Goal: Transaction & Acquisition: Purchase product/service

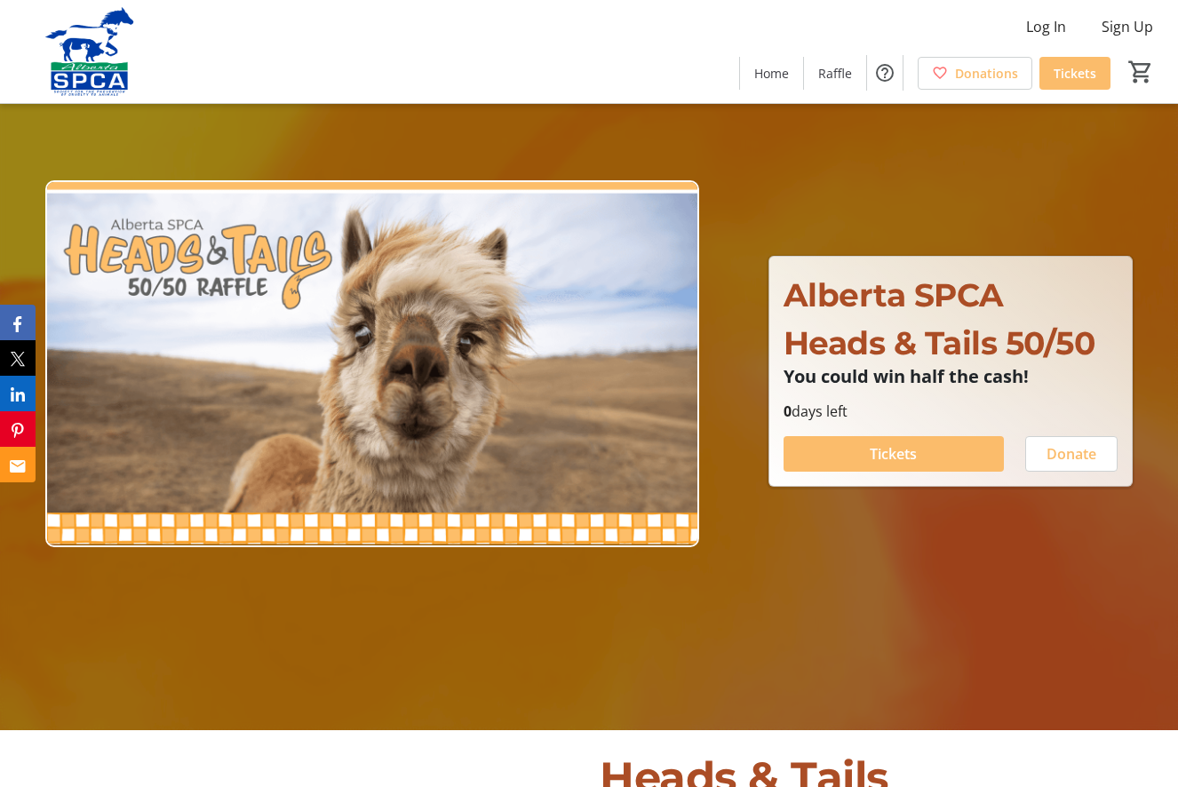
scroll to position [68, 0]
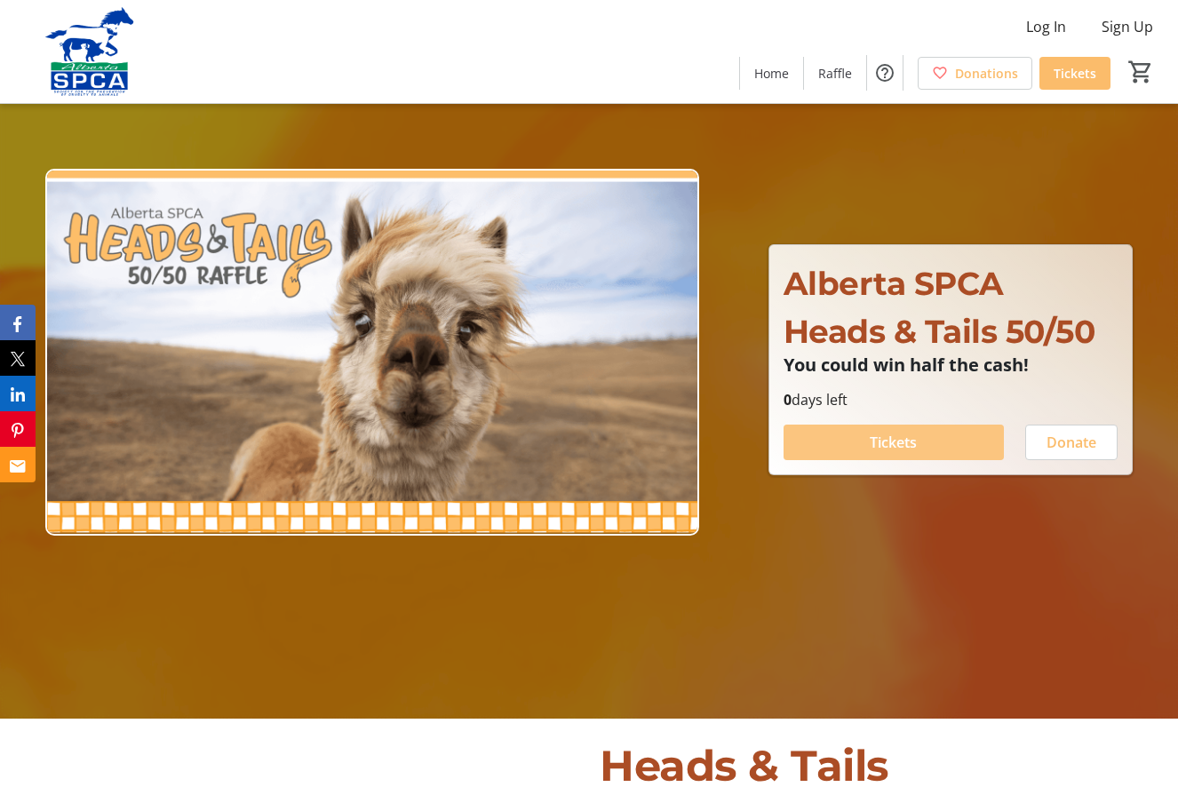
click at [943, 436] on span at bounding box center [894, 442] width 220 height 43
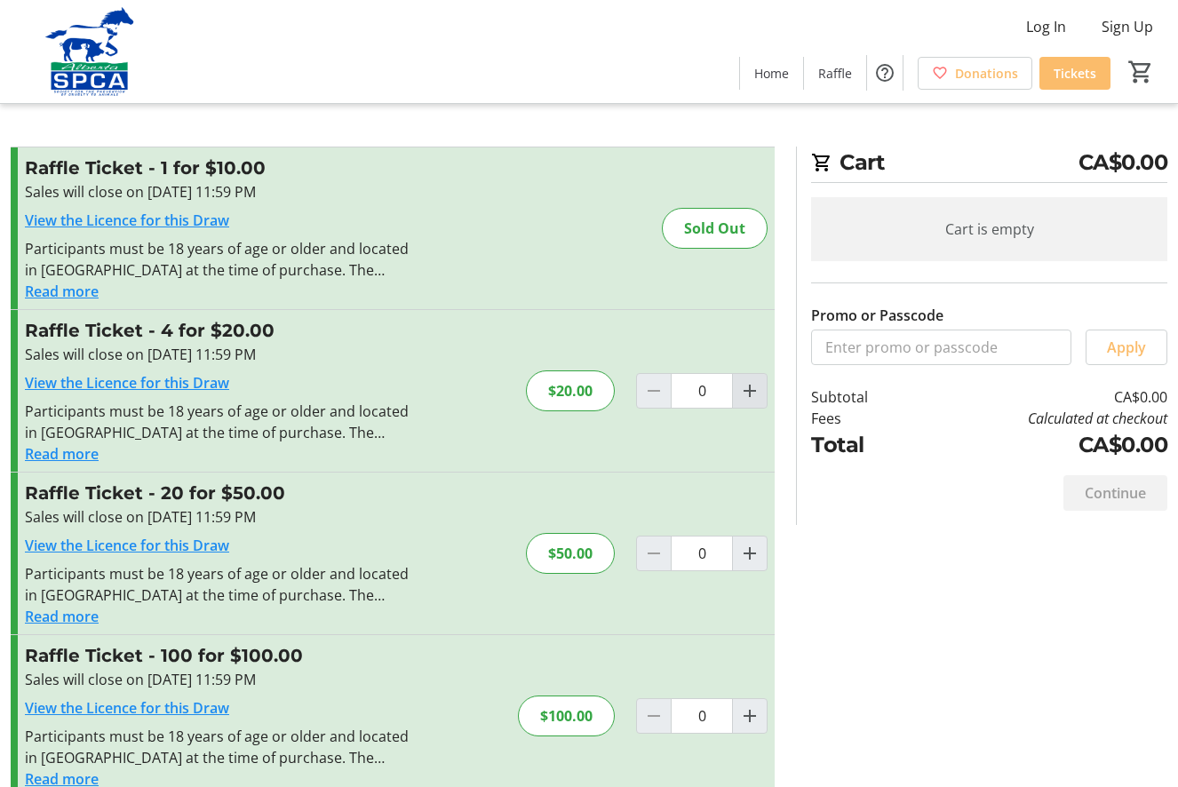
click at [750, 393] on mat-icon "Increment by one" at bounding box center [749, 390] width 21 height 21
type input "1"
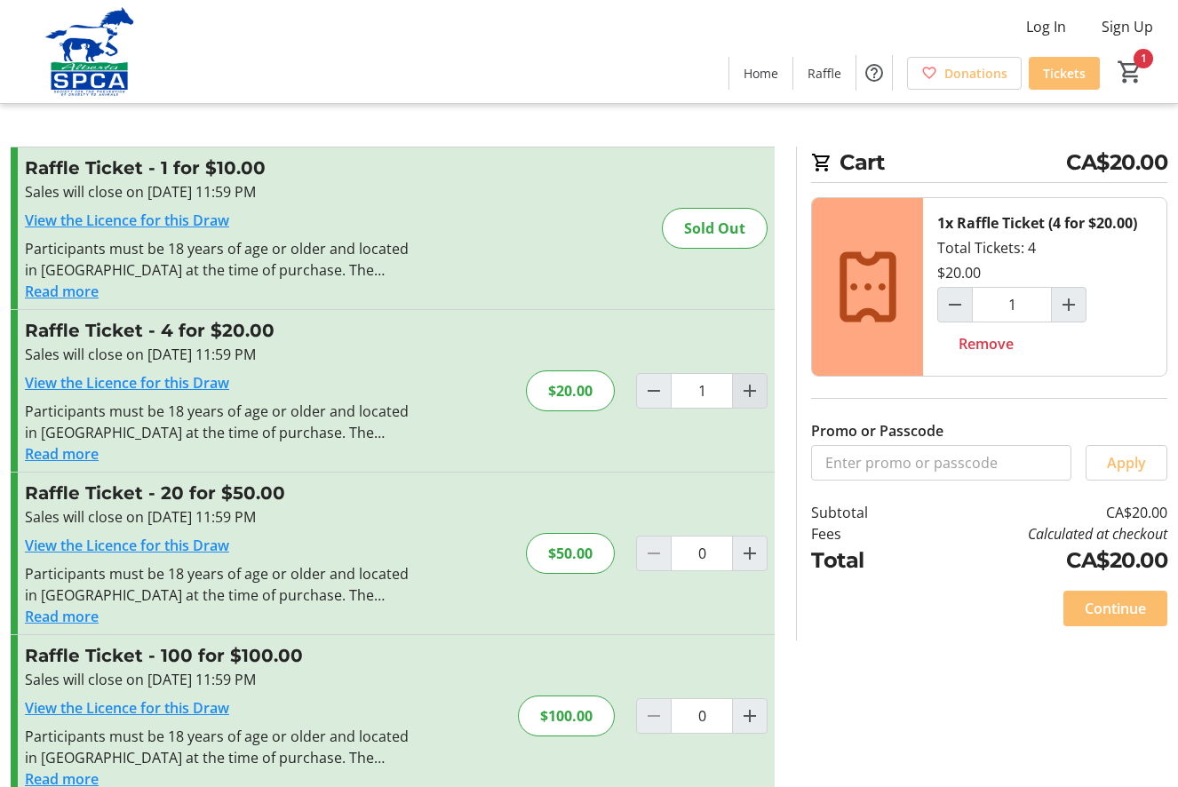
scroll to position [31, 0]
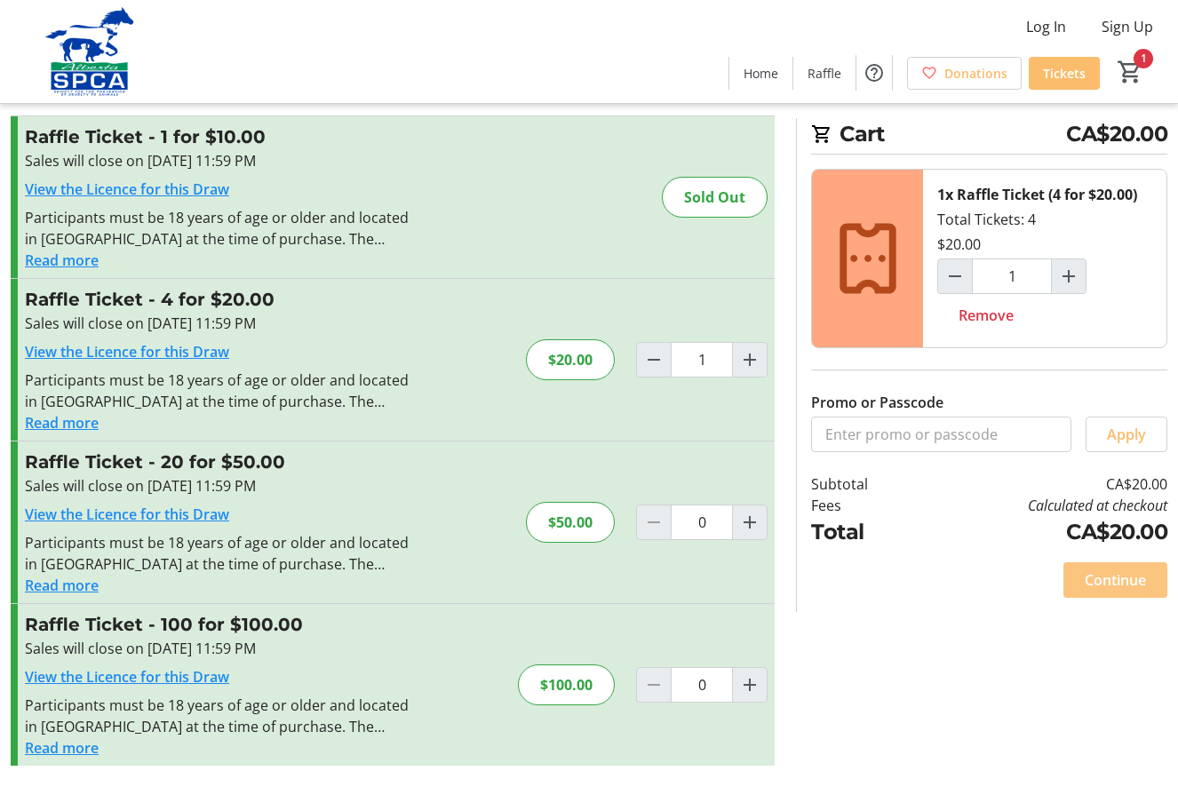
click at [1167, 587] on span at bounding box center [1116, 580] width 104 height 43
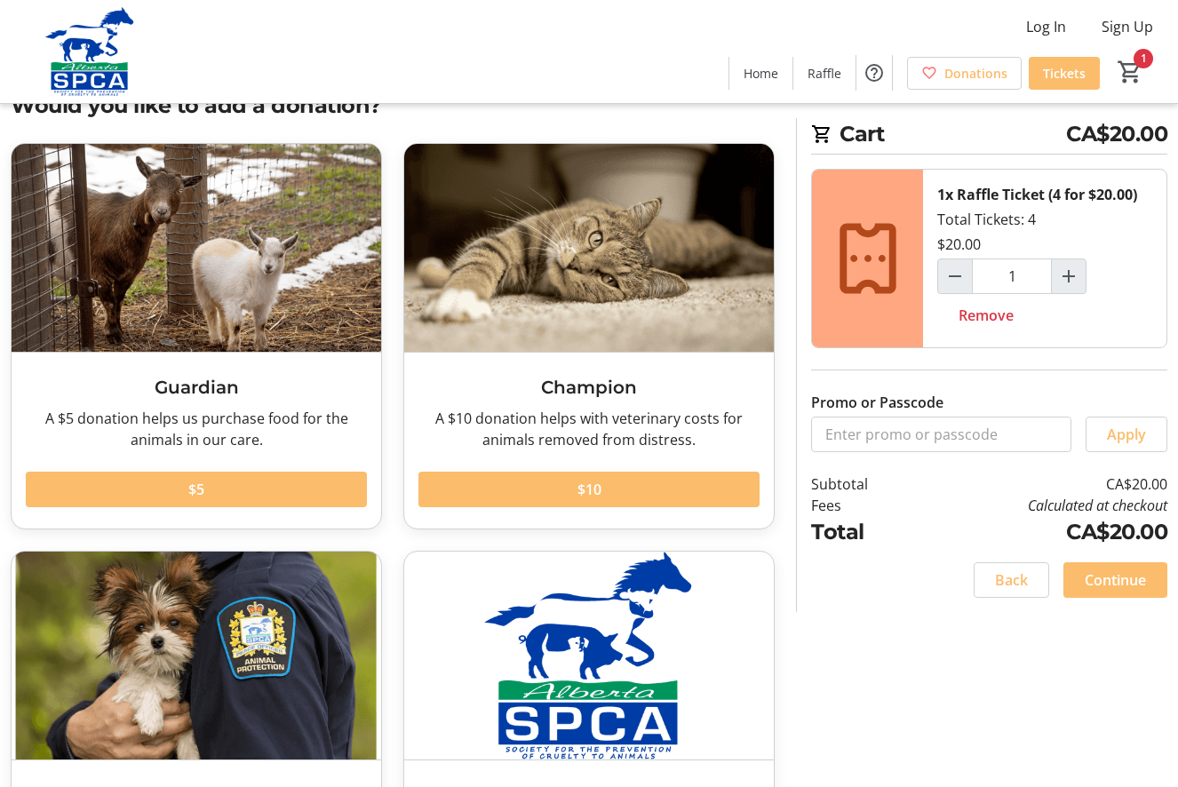
scroll to position [92, 0]
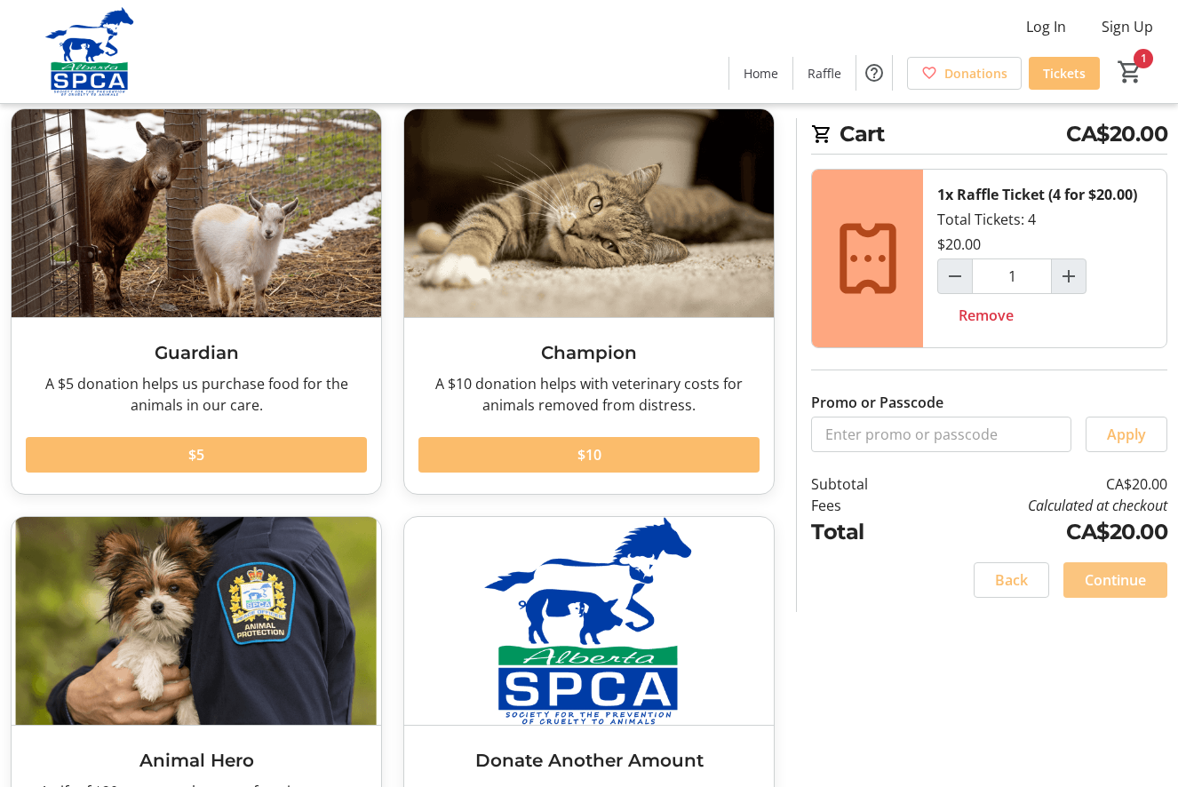
click at [1115, 581] on span "Continue" at bounding box center [1115, 580] width 61 height 21
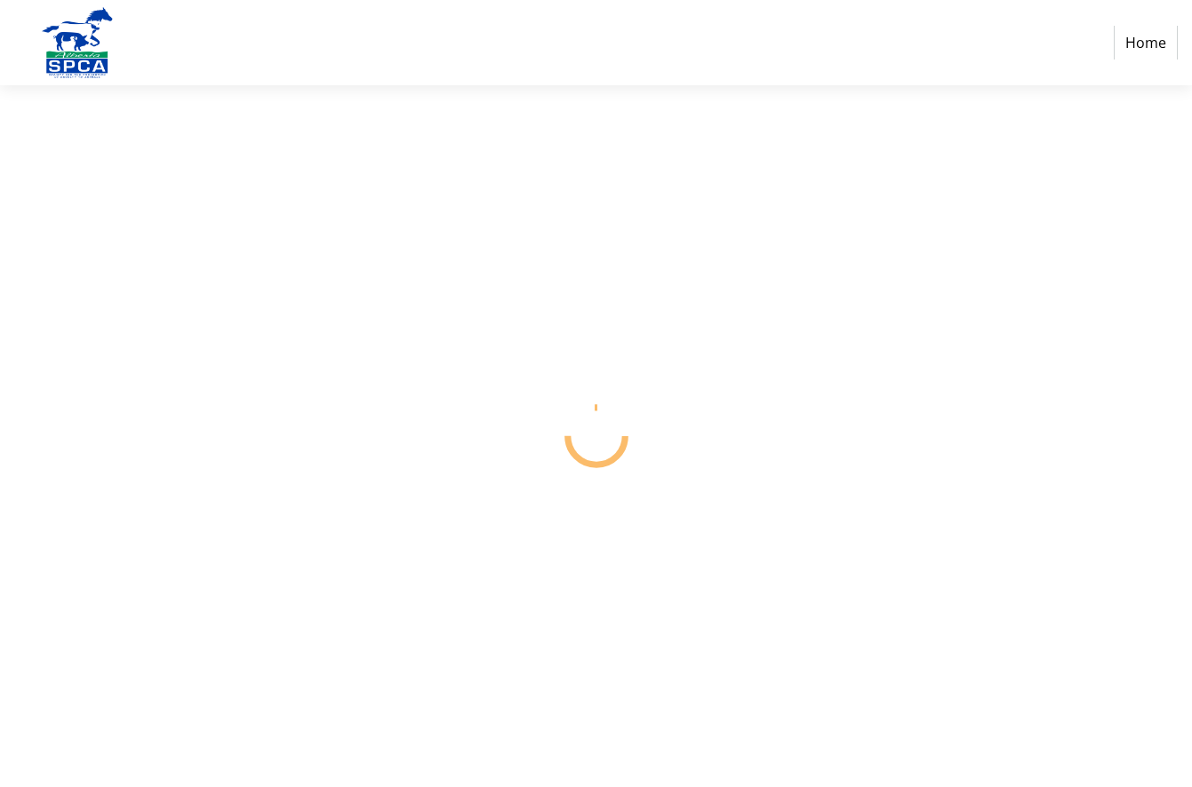
select select "CA"
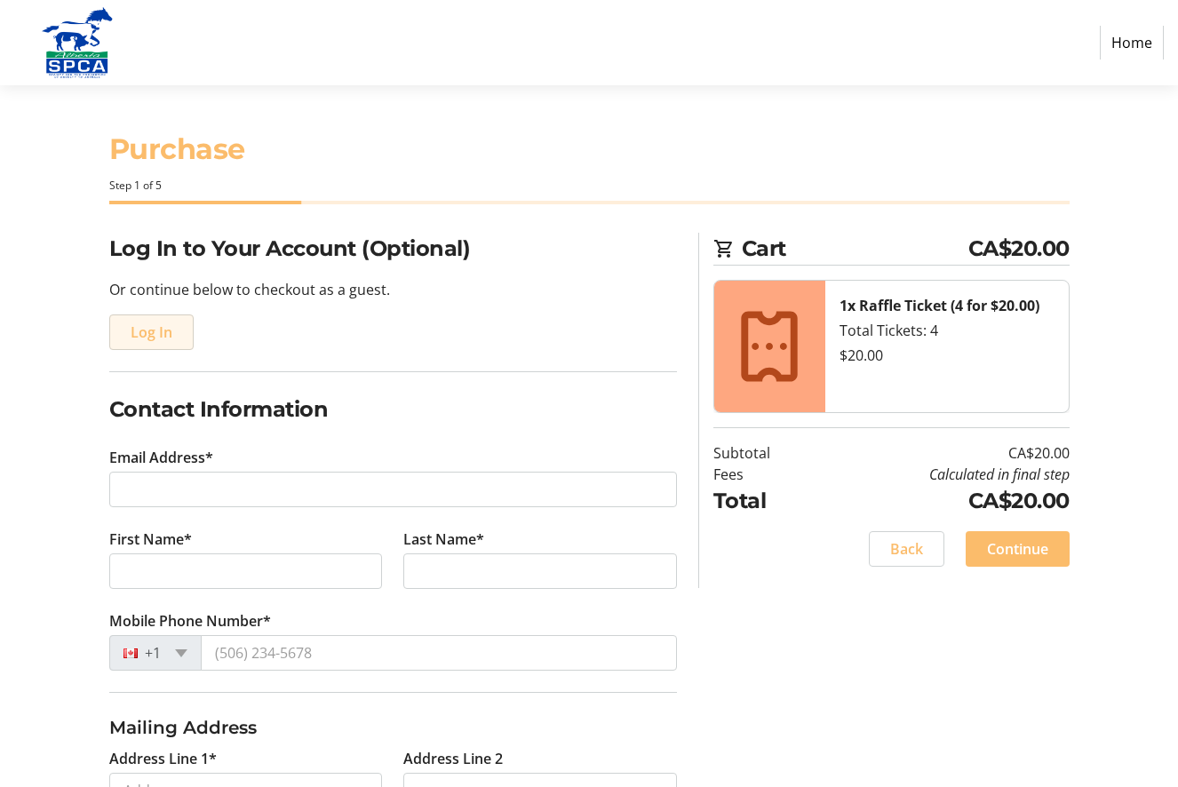
click at [163, 326] on span "Log In" at bounding box center [152, 332] width 42 height 21
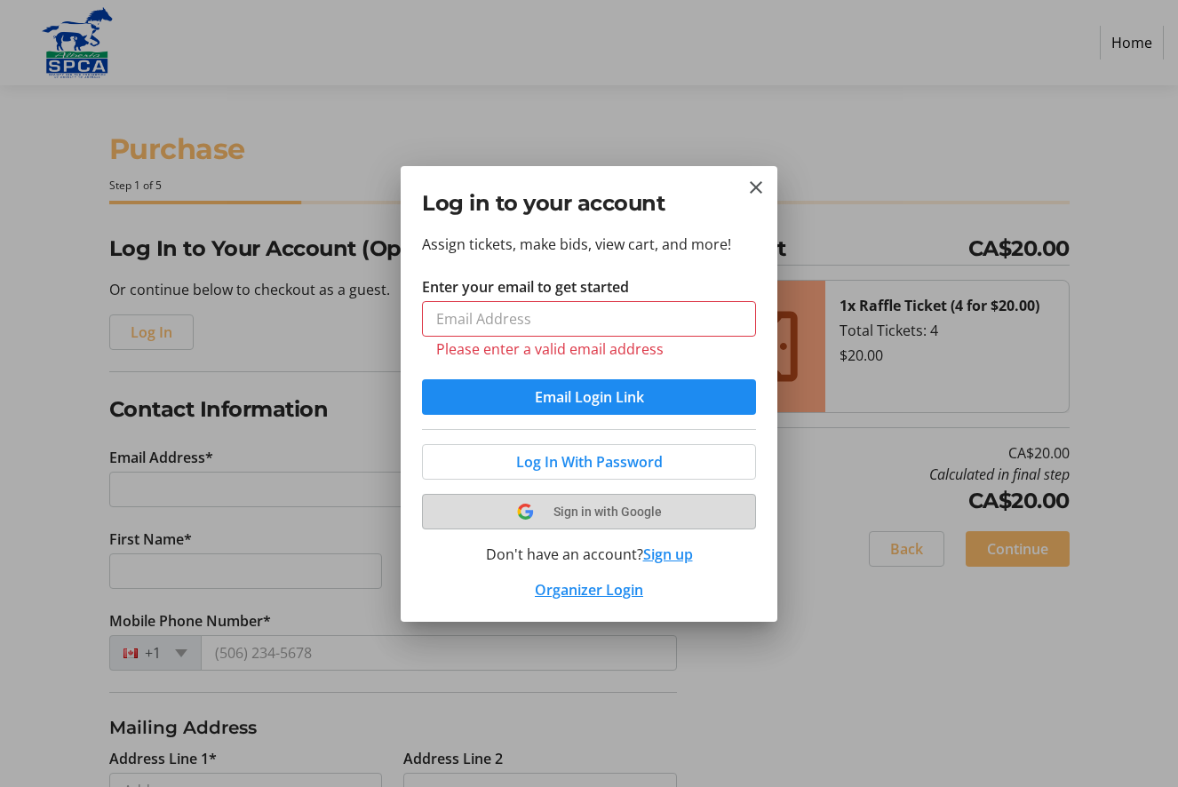
click at [532, 507] on icon at bounding box center [525, 512] width 17 height 16
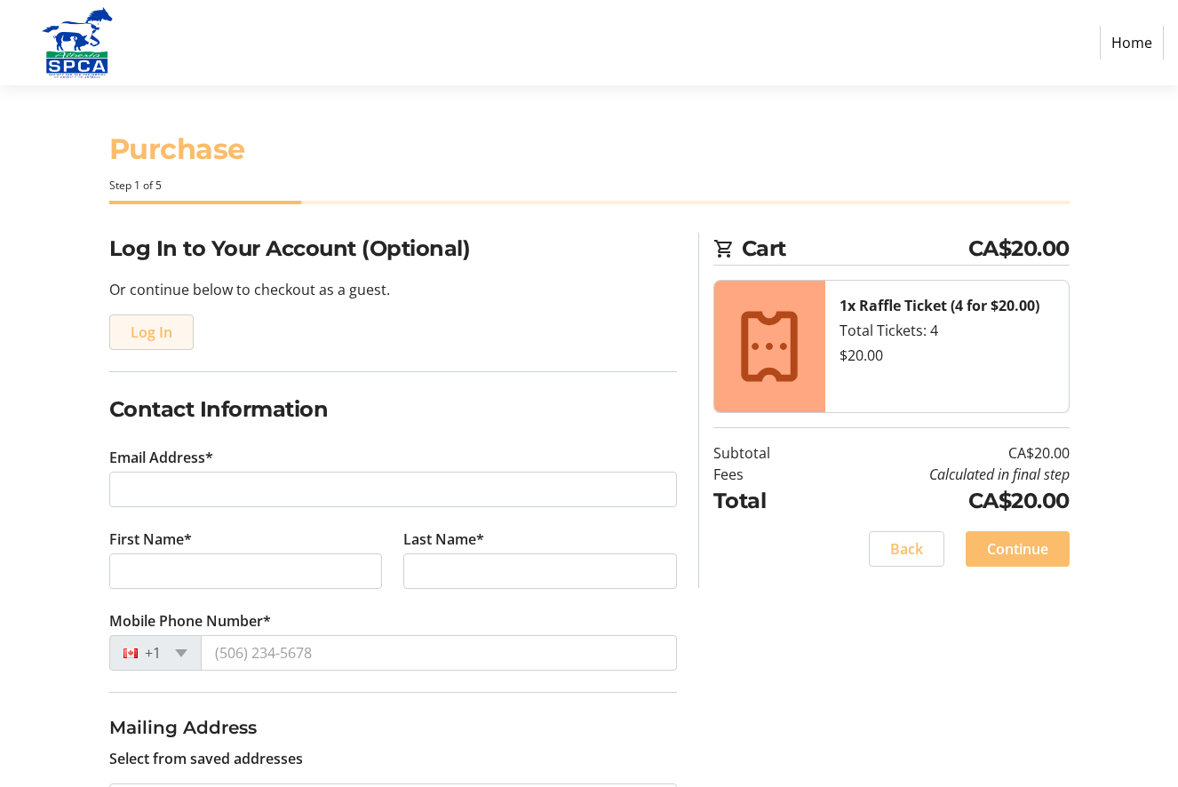
type input "[EMAIL_ADDRESS][DOMAIN_NAME]"
type input "[PERSON_NAME]"
type input "[PHONE_NUMBER]"
radio input "true"
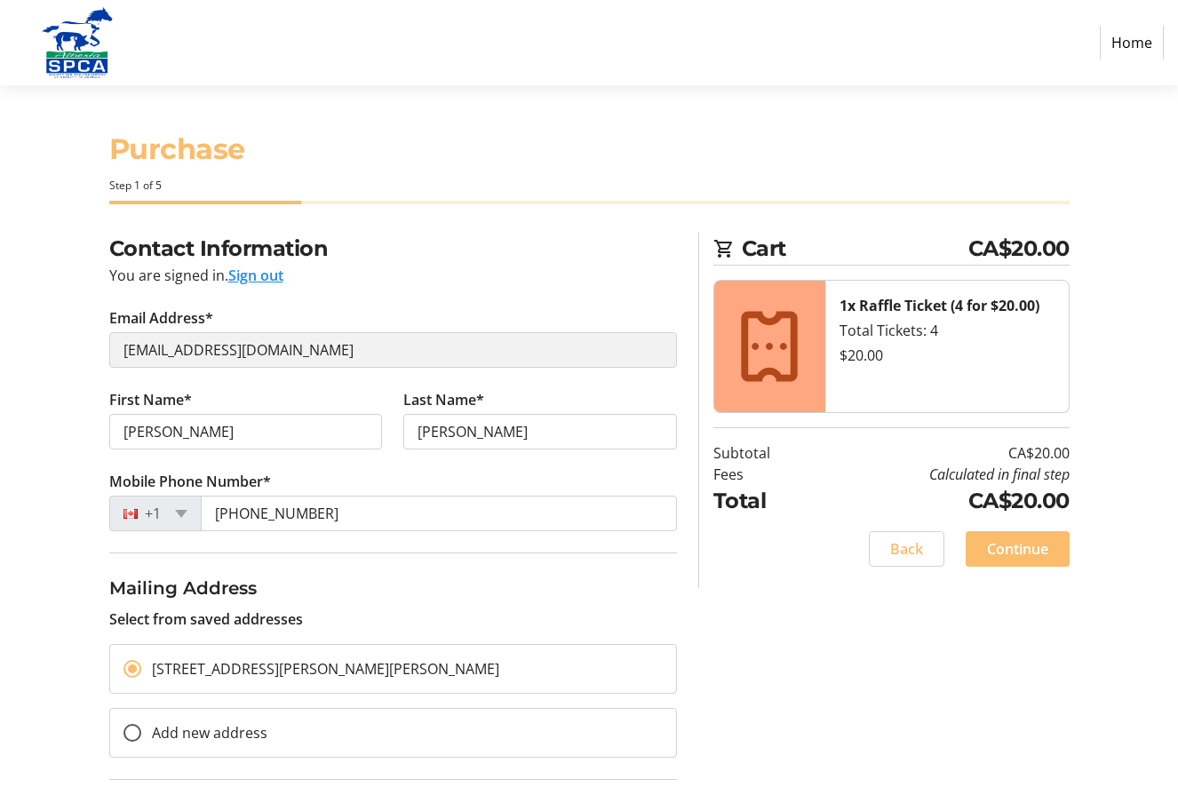
scroll to position [124, 0]
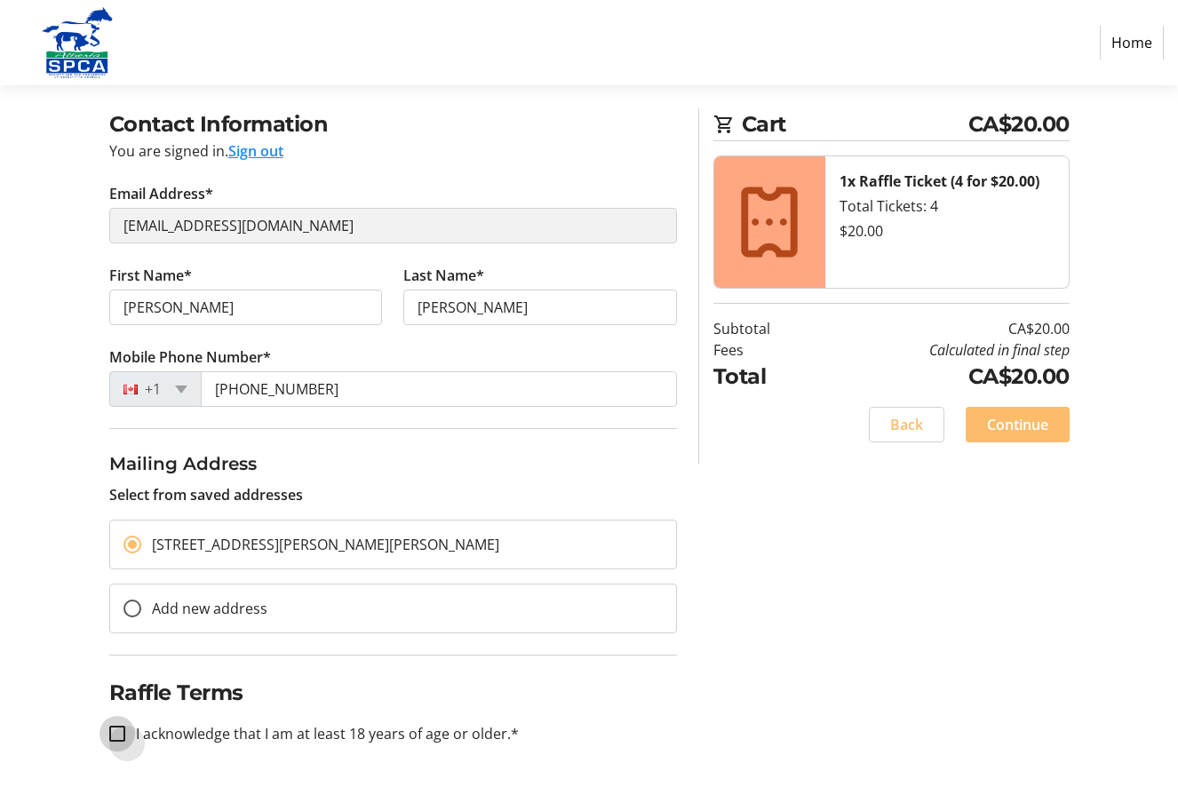
click at [118, 735] on input "I acknowledge that I am at least 18 years of age or older.*" at bounding box center [117, 734] width 16 height 16
checkbox input "true"
click at [1008, 437] on span at bounding box center [1018, 424] width 104 height 43
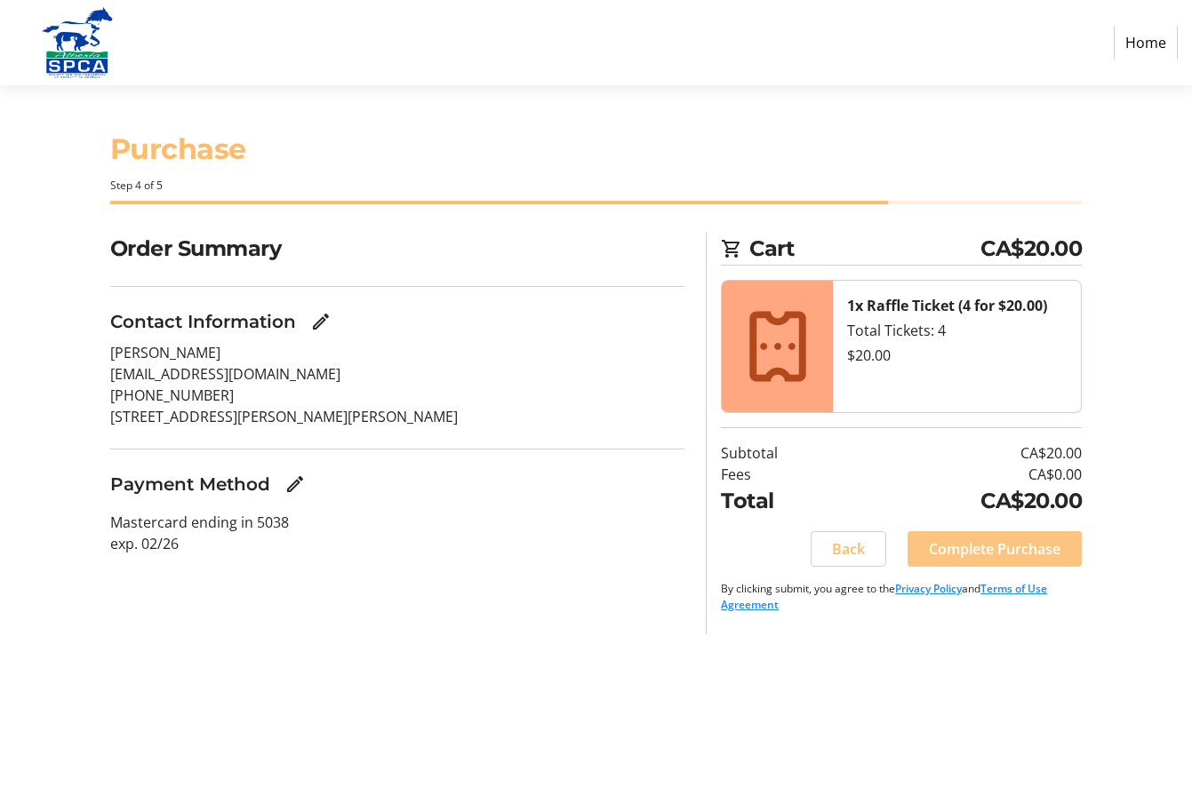
click at [970, 555] on span "Complete Purchase" at bounding box center [995, 549] width 132 height 21
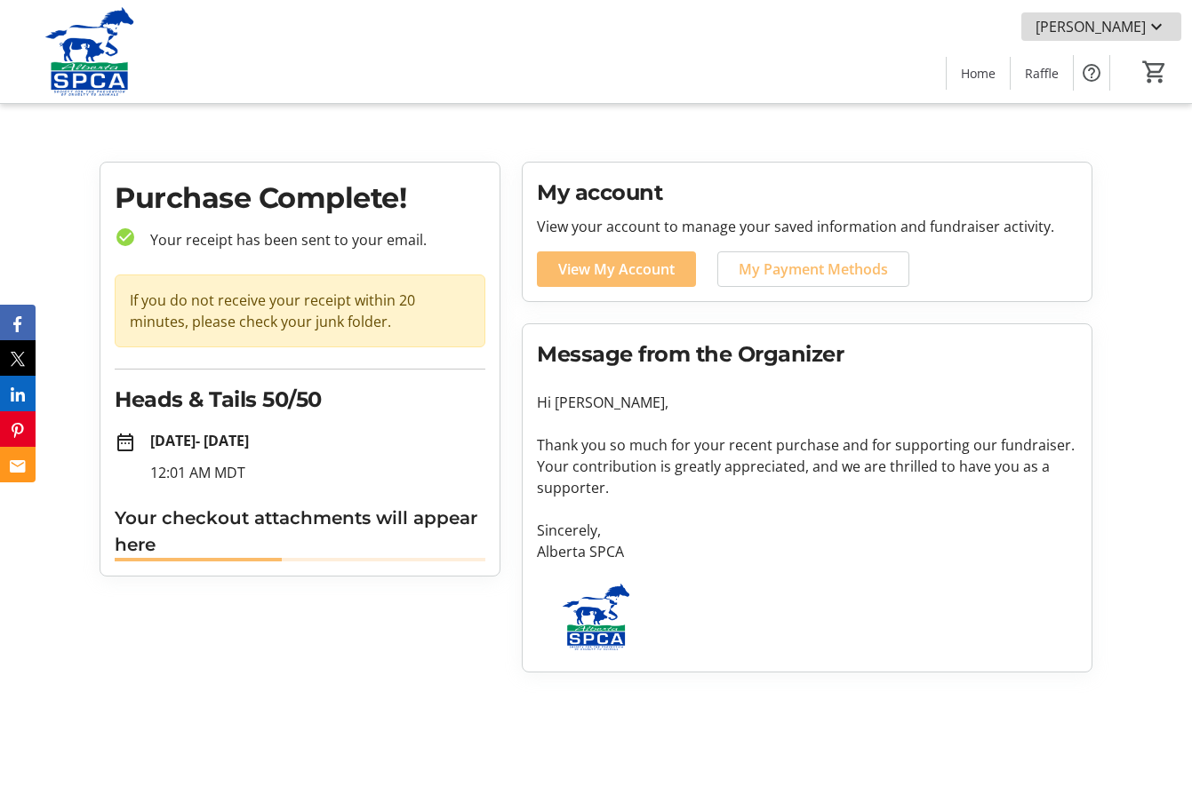
click at [1127, 32] on span "[PERSON_NAME]" at bounding box center [1090, 26] width 110 height 21
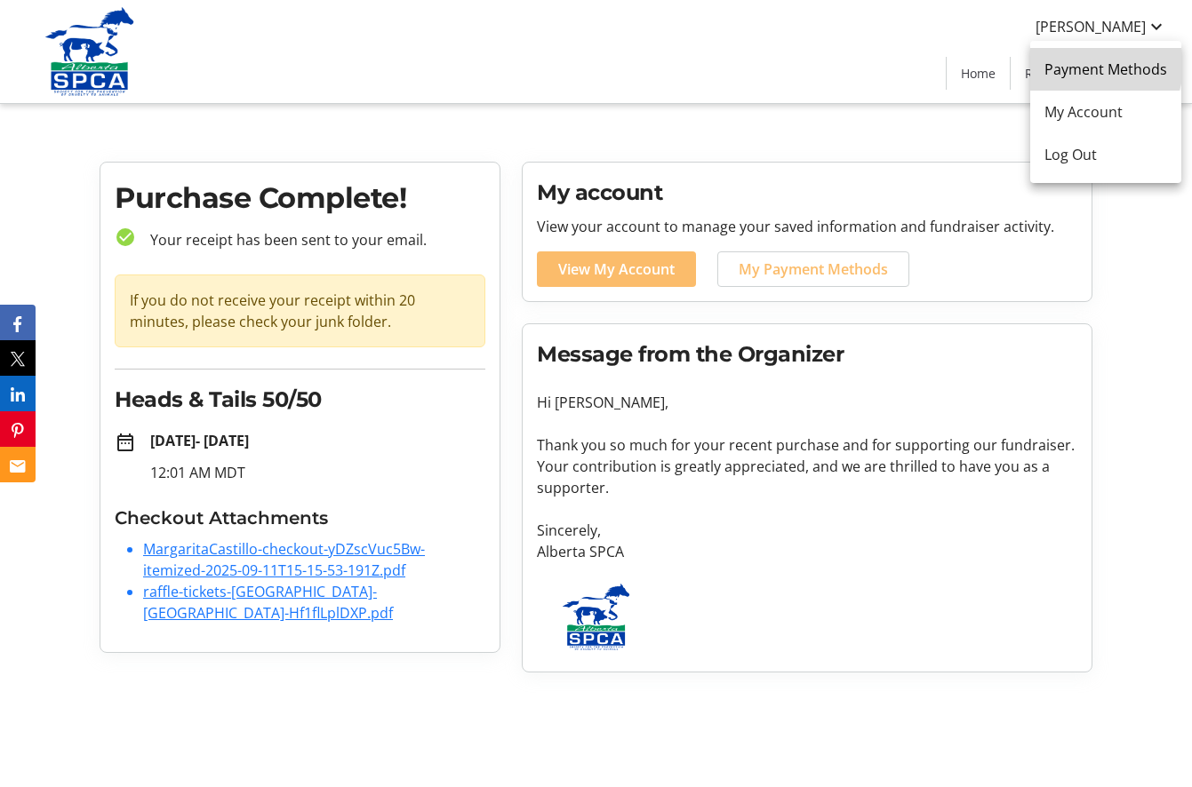
click at [1093, 62] on span "Payment Methods" at bounding box center [1105, 69] width 123 height 21
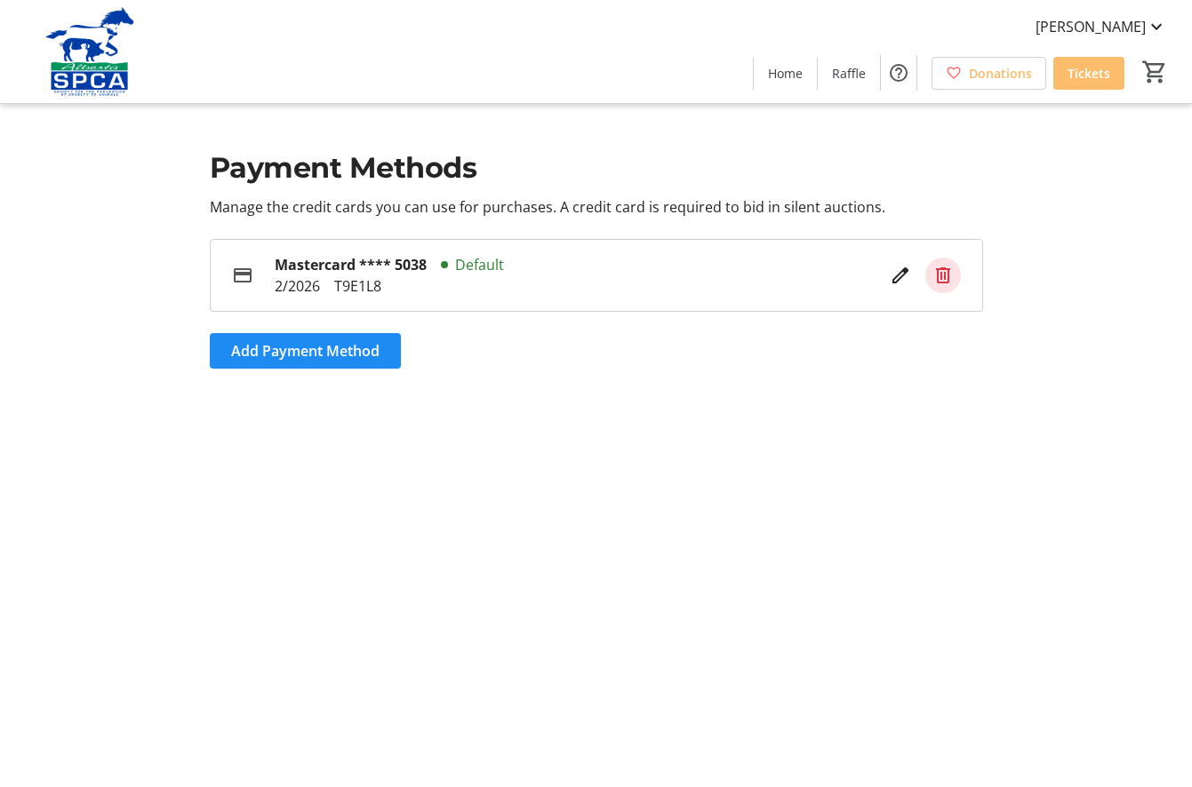
click at [936, 271] on mat-icon at bounding box center [942, 275] width 21 height 21
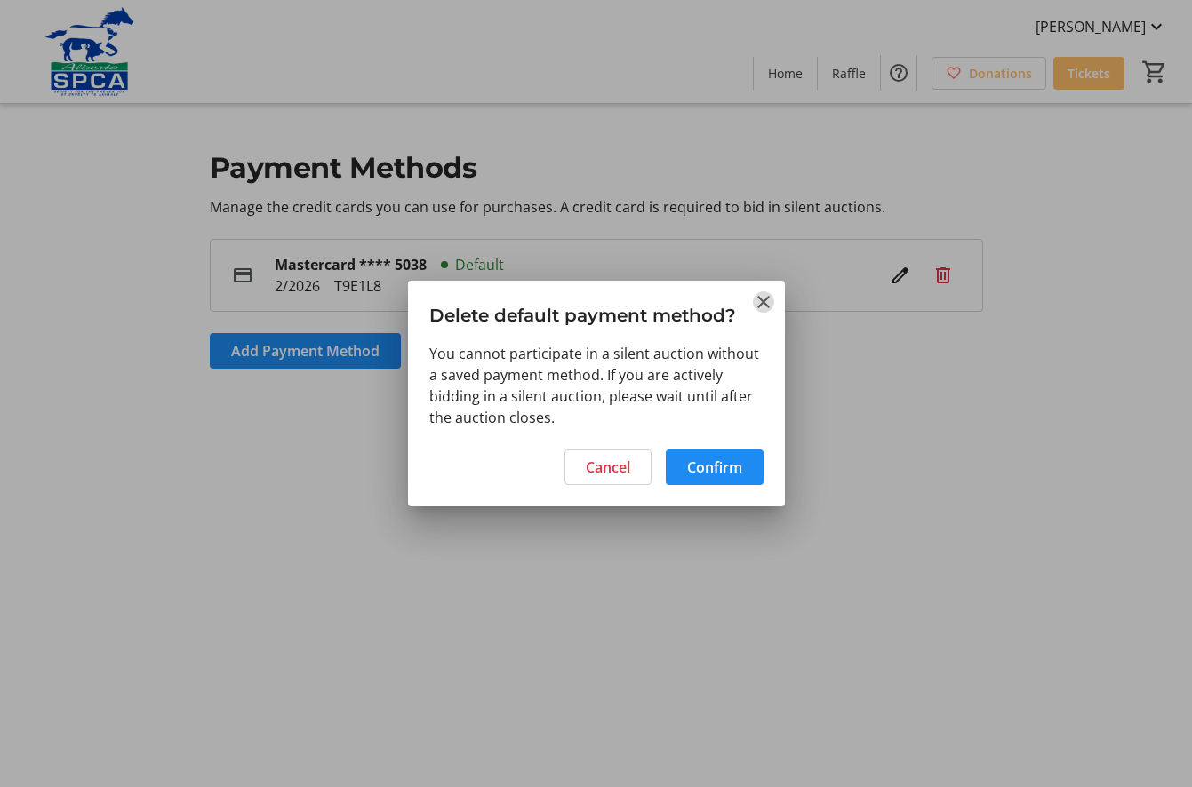
click at [769, 301] on mat-icon "Close" at bounding box center [763, 301] width 21 height 21
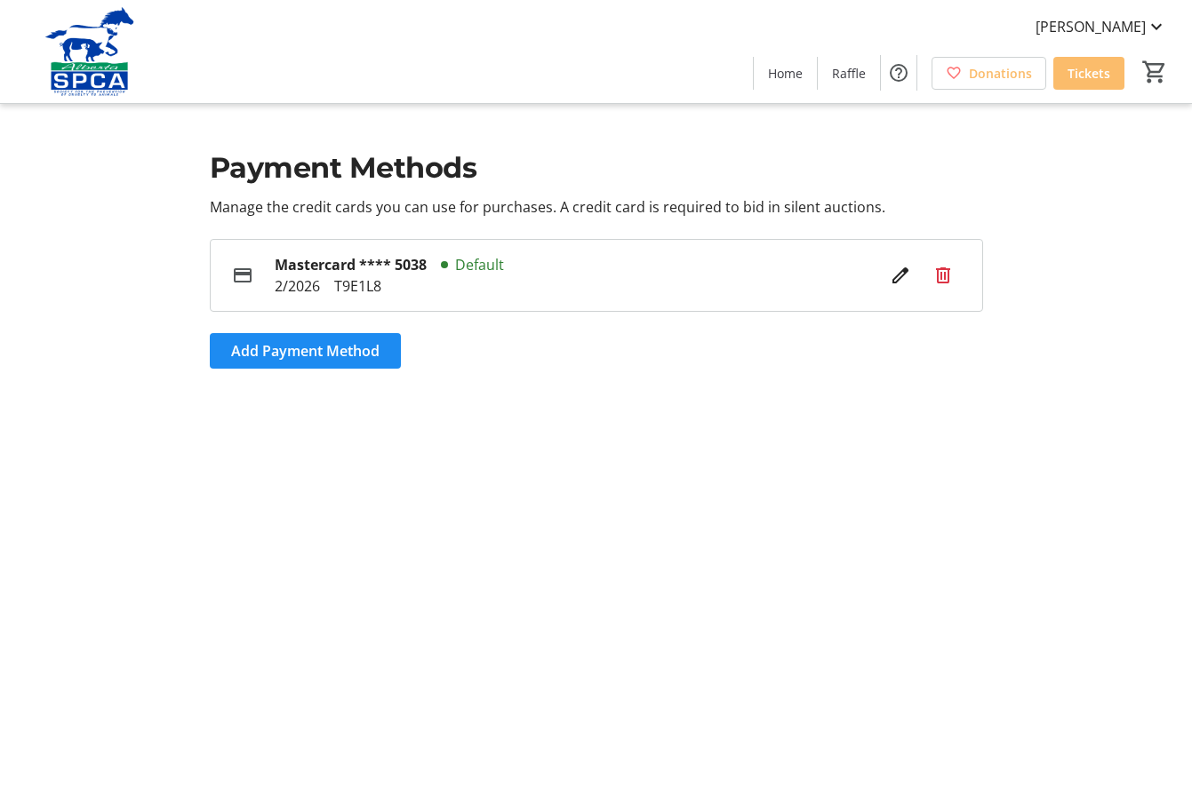
click at [898, 434] on section "Payment Methods Manage the credit cards you can use for purchases. A credit car…" at bounding box center [596, 393] width 1192 height 787
click at [1158, 25] on mat-icon at bounding box center [1155, 26] width 21 height 21
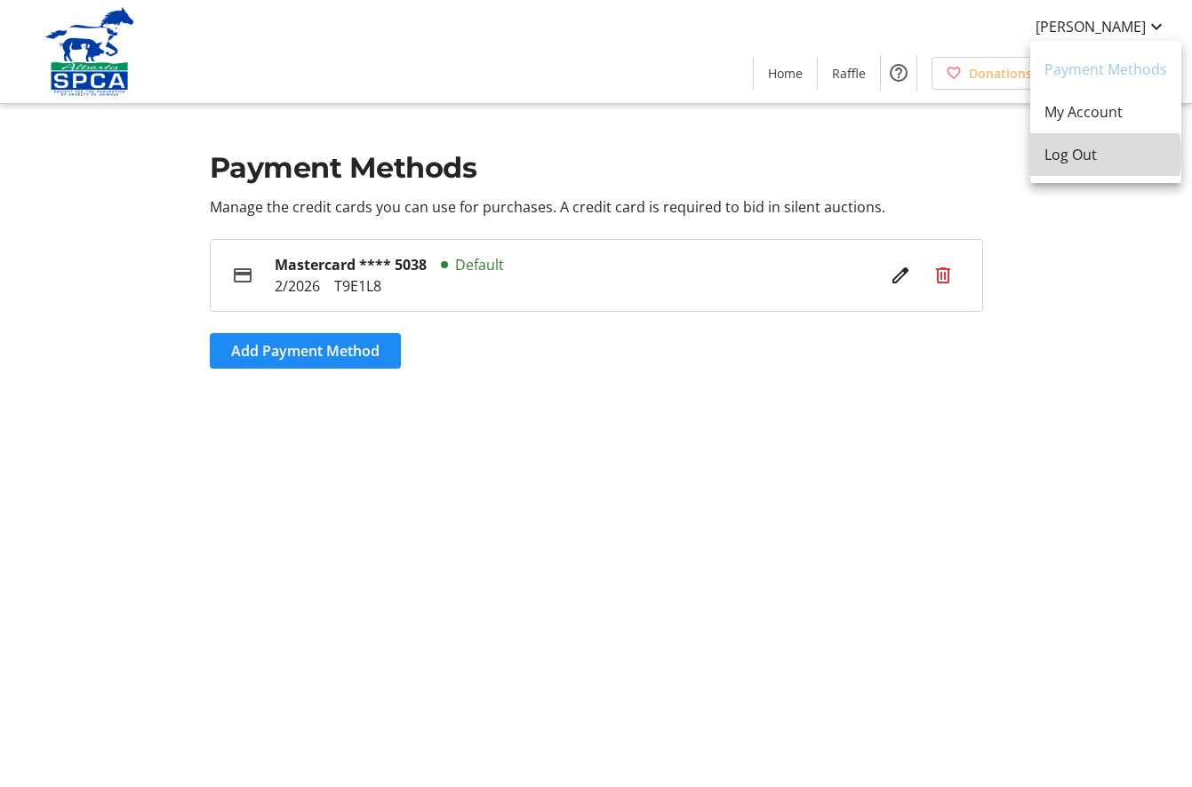
click at [1066, 155] on span "Log Out" at bounding box center [1105, 154] width 123 height 21
